Goal: Task Accomplishment & Management: Manage account settings

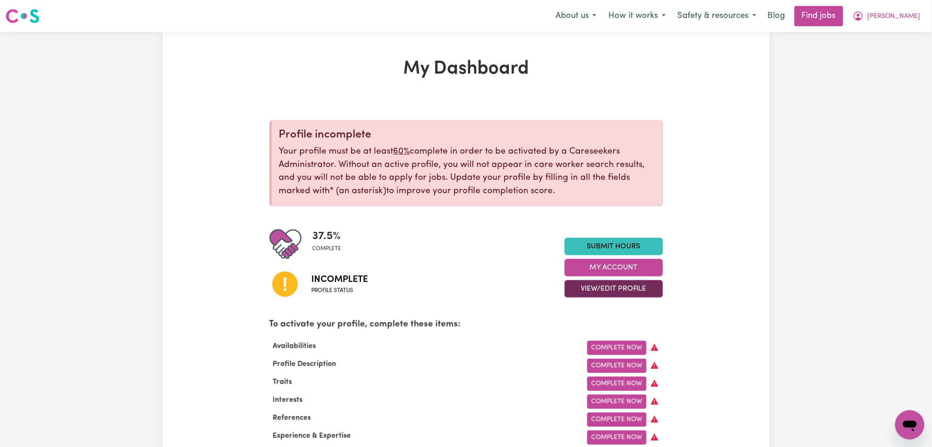
click at [577, 295] on button "View/Edit Profile" at bounding box center [614, 288] width 98 height 17
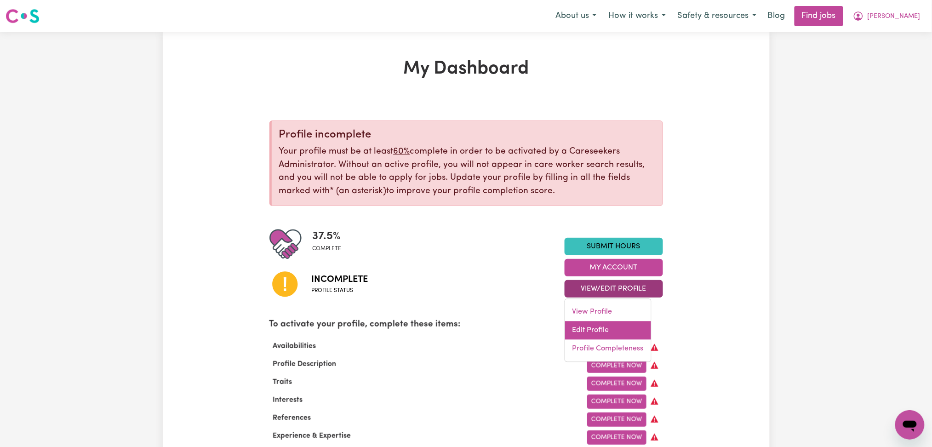
click at [583, 324] on link "Edit Profile" at bounding box center [608, 330] width 86 height 18
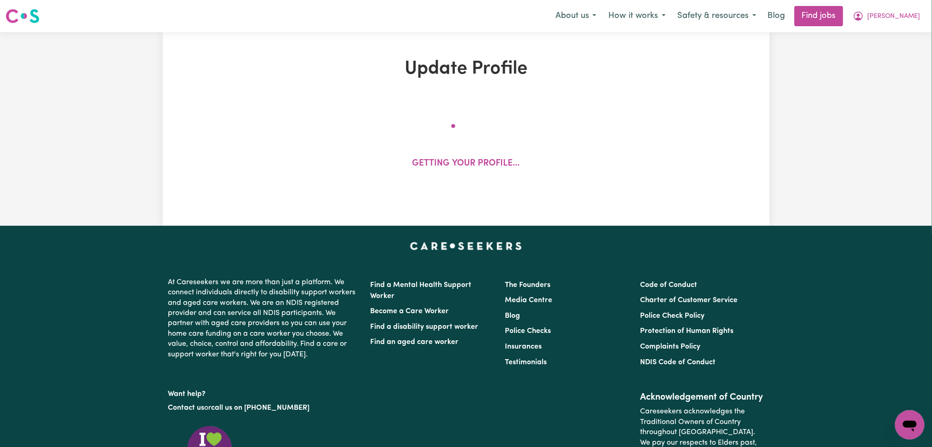
select select "[DEMOGRAPHIC_DATA]"
select select "[DEMOGRAPHIC_DATA] Citizen"
select select "Studying a healthcare related degree or qualification"
select select "85"
select select "100"
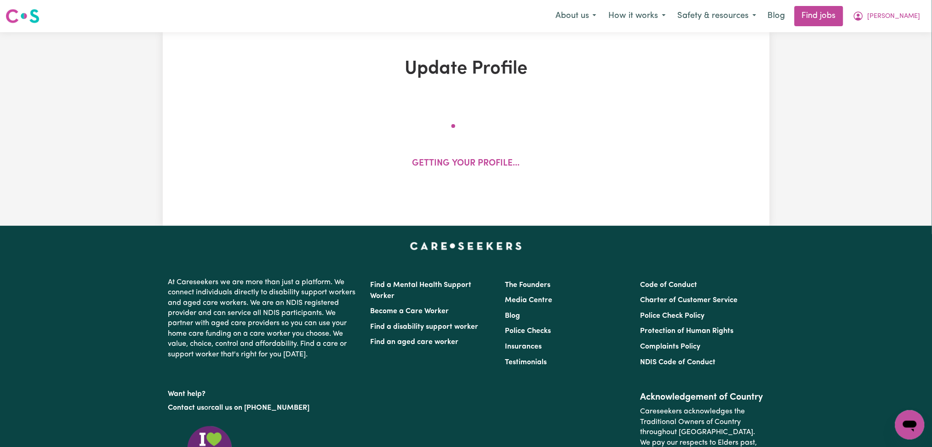
select select "125"
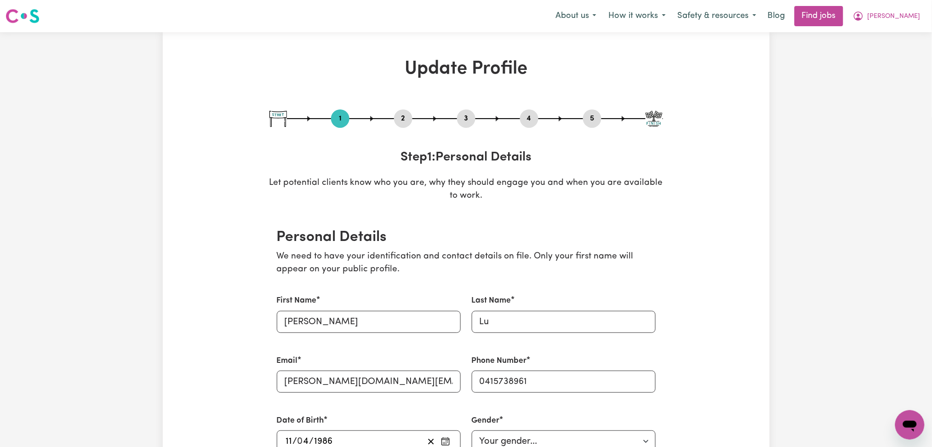
click at [399, 120] on button "2" at bounding box center [403, 119] width 18 height 12
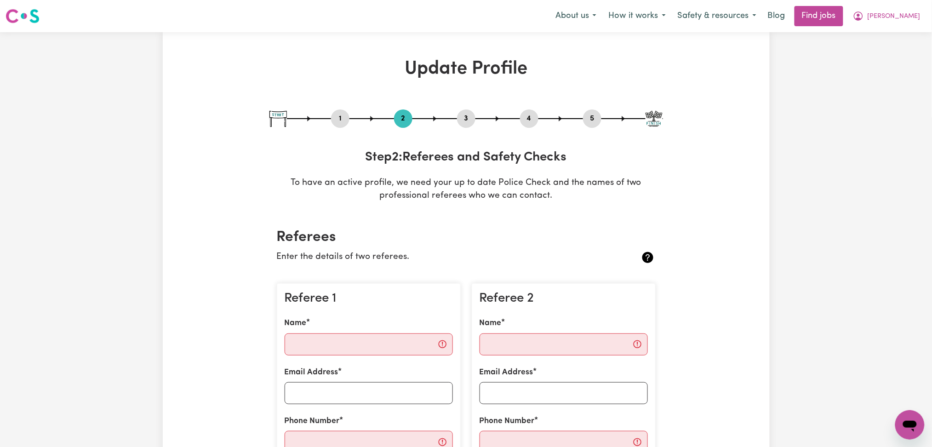
click at [593, 118] on button "5" at bounding box center [592, 119] width 18 height 12
select select "I am providing services privately on my own"
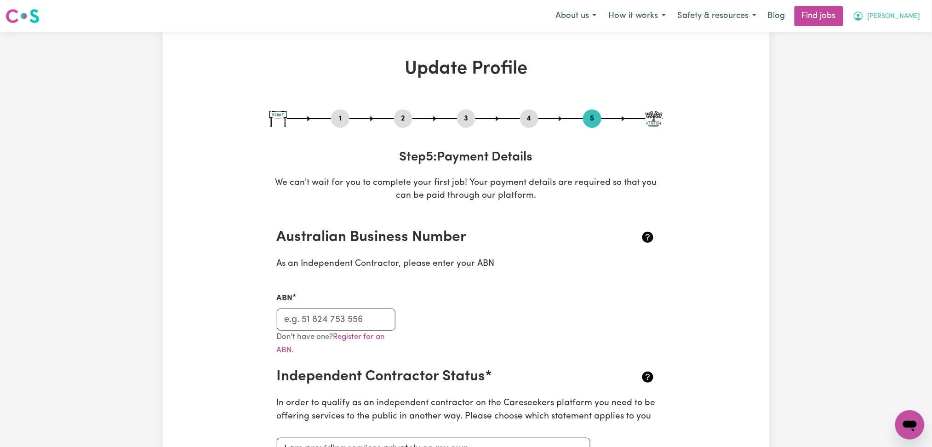
click at [907, 15] on span "[PERSON_NAME]" at bounding box center [894, 16] width 53 height 10
click at [880, 68] on link "Logout" at bounding box center [889, 70] width 73 height 17
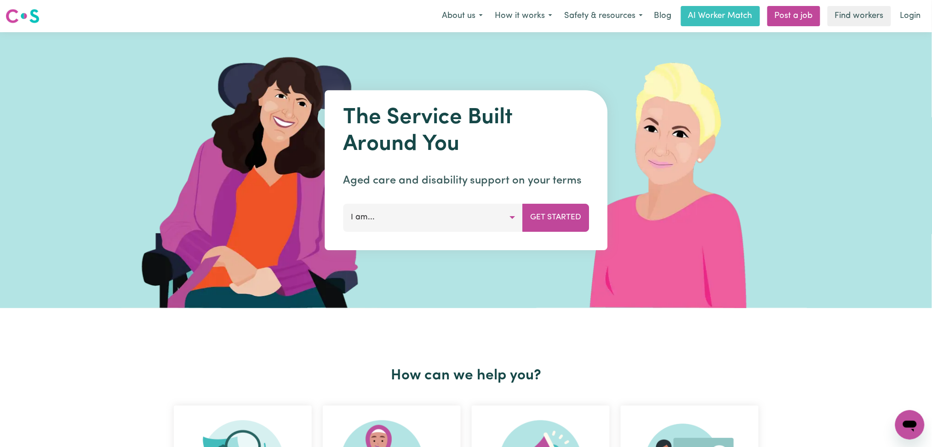
click at [930, 21] on div "Menu About us How it works Safety & resources Blog AI Worker Match Post a job F…" at bounding box center [466, 16] width 932 height 21
click at [921, 22] on link "Login" at bounding box center [911, 16] width 32 height 20
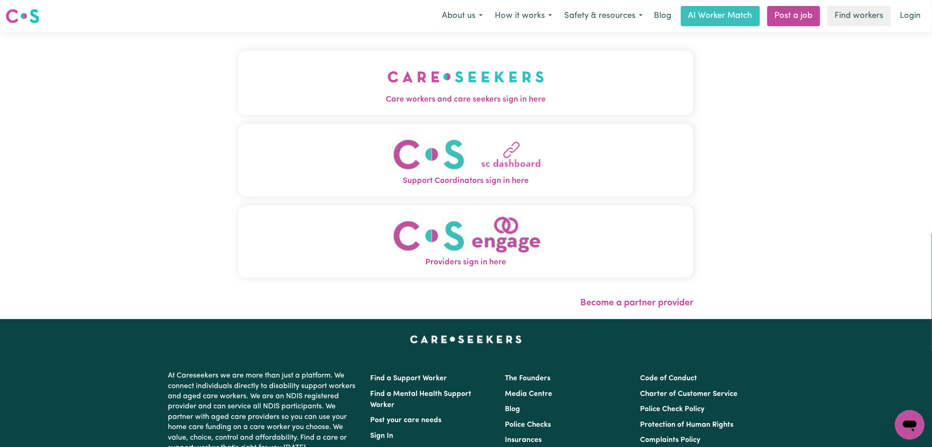
click at [354, 120] on div "Care workers and care seekers sign in here Support Coordinators sign in here Pr…" at bounding box center [466, 169] width 455 height 236
click at [300, 78] on button "Care workers and care seekers sign in here" at bounding box center [466, 83] width 455 height 64
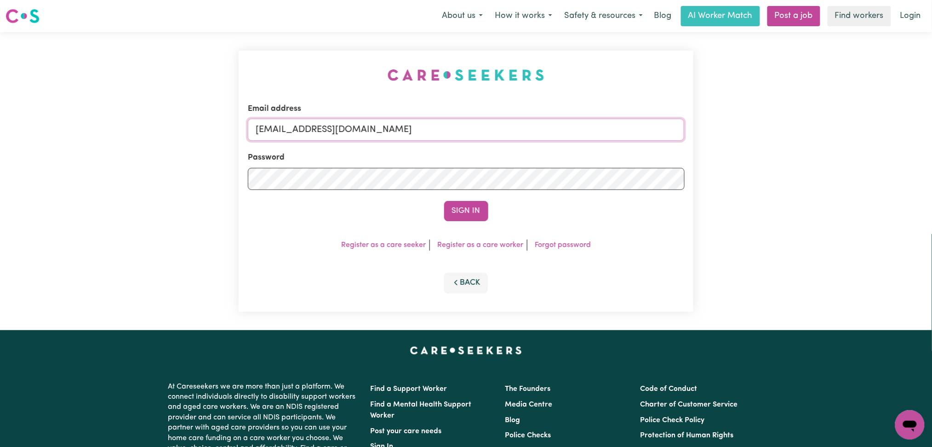
click at [373, 135] on input "[EMAIL_ADDRESS][DOMAIN_NAME]" at bounding box center [466, 130] width 437 height 22
drag, startPoint x: 303, startPoint y: 131, endPoint x: 563, endPoint y: 157, distance: 261.5
click at [563, 155] on form "Email address Superuser~[EMAIL_ADDRESS][DOMAIN_NAME] Password Sign In" at bounding box center [466, 162] width 437 height 118
type input "Superuser~[EMAIL_ADDRESS][DOMAIN_NAME]"
click at [467, 216] on button "Sign In" at bounding box center [466, 211] width 44 height 20
